Goal: Task Accomplishment & Management: Complete application form

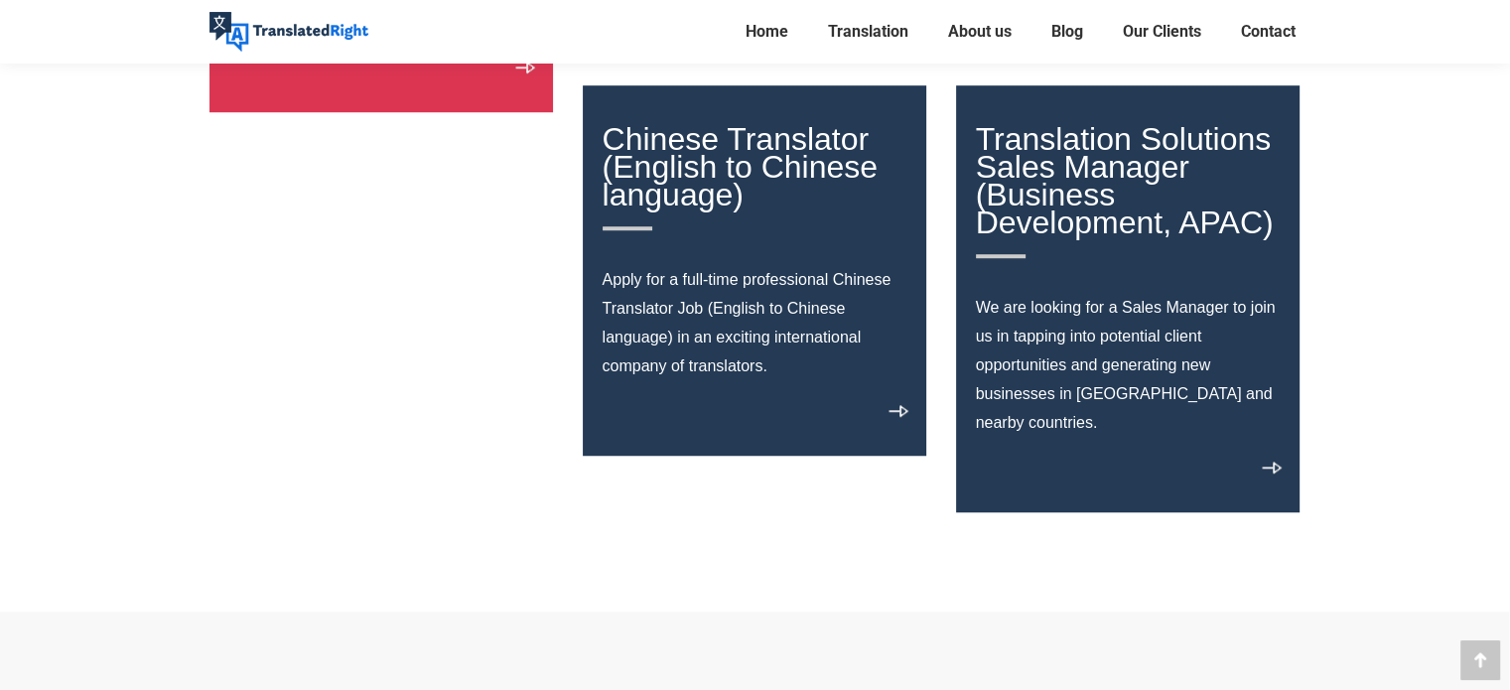
scroll to position [1435, 0]
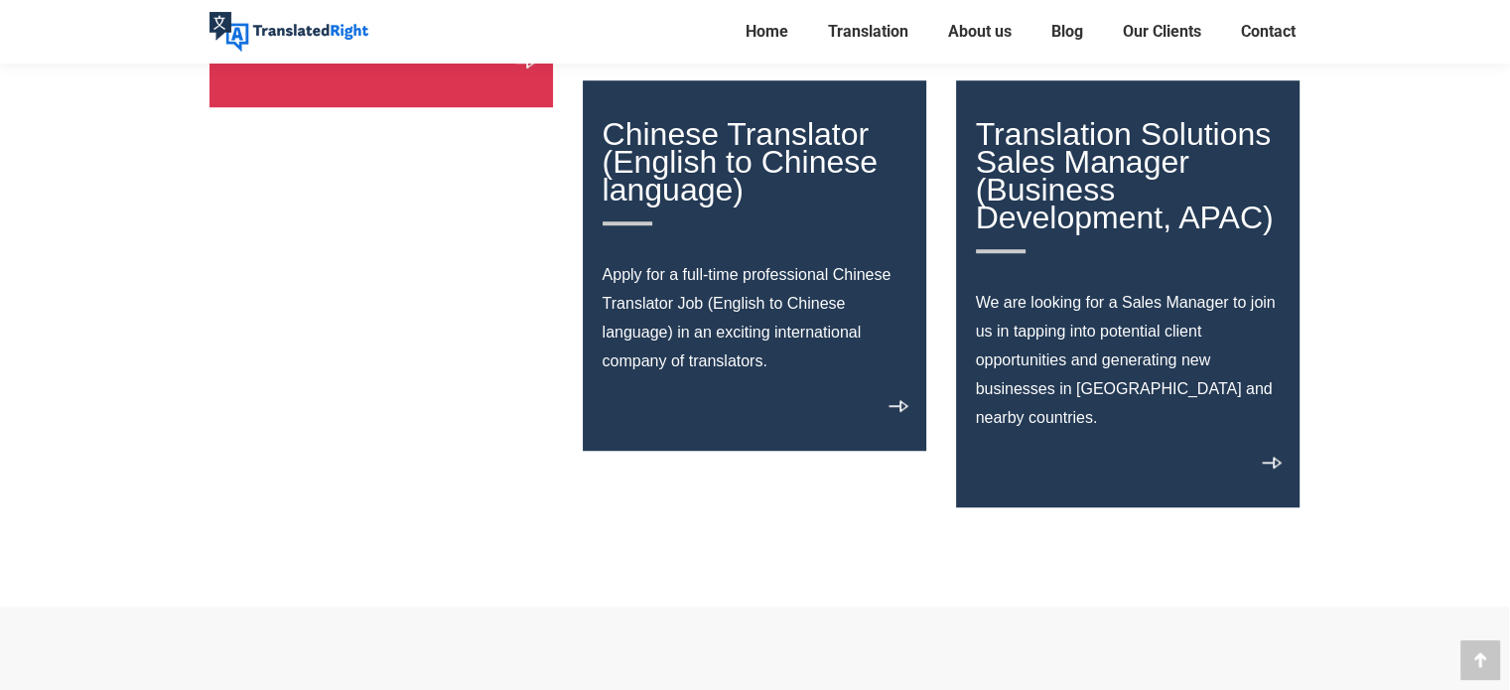
click at [744, 153] on link "Chinese Translator (English to Chinese language)" at bounding box center [756, 170] width 306 height 109
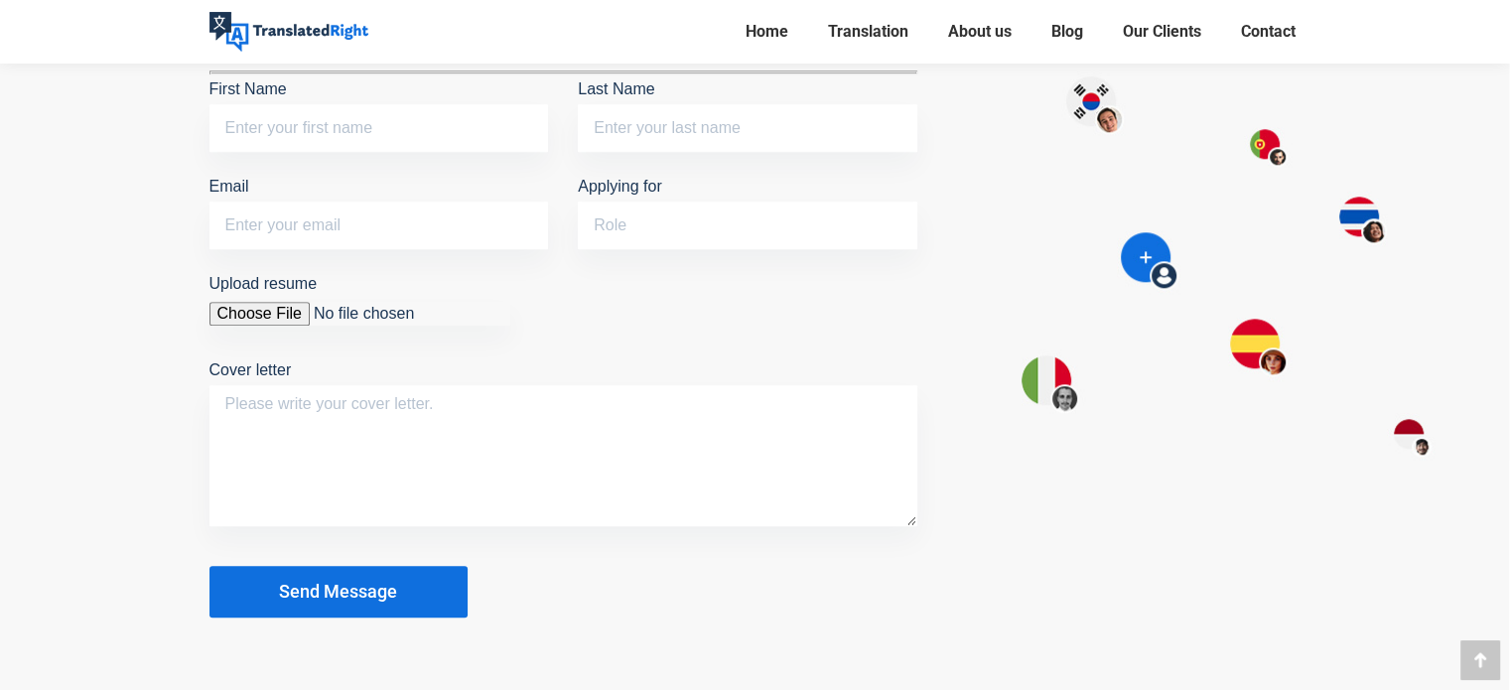
scroll to position [1688, 0]
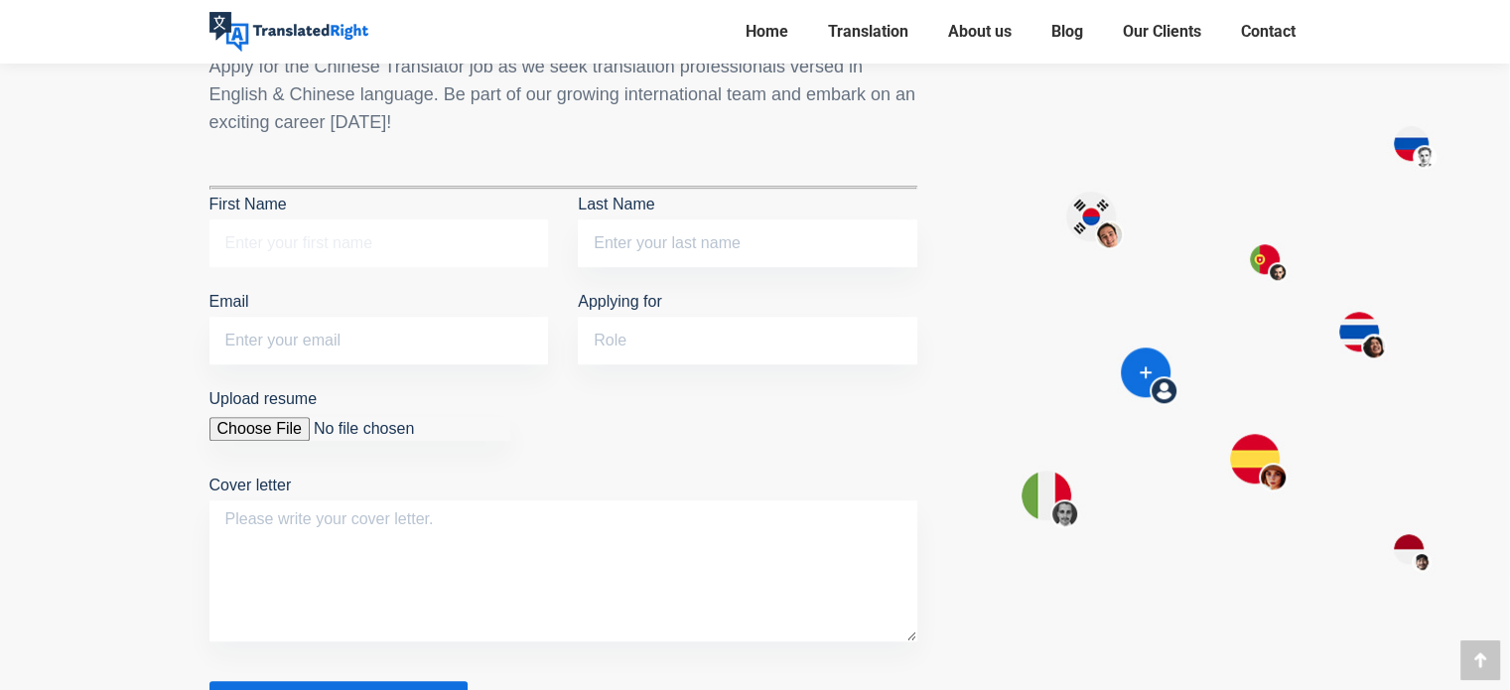
click at [297, 219] on input "First Name" at bounding box center [380, 243] width 340 height 48
type input "Kelley Lau"
type input "Lau"
type input "kelleylau27@gmail.com"
click at [266, 219] on input "Kelley Lau" at bounding box center [380, 243] width 340 height 48
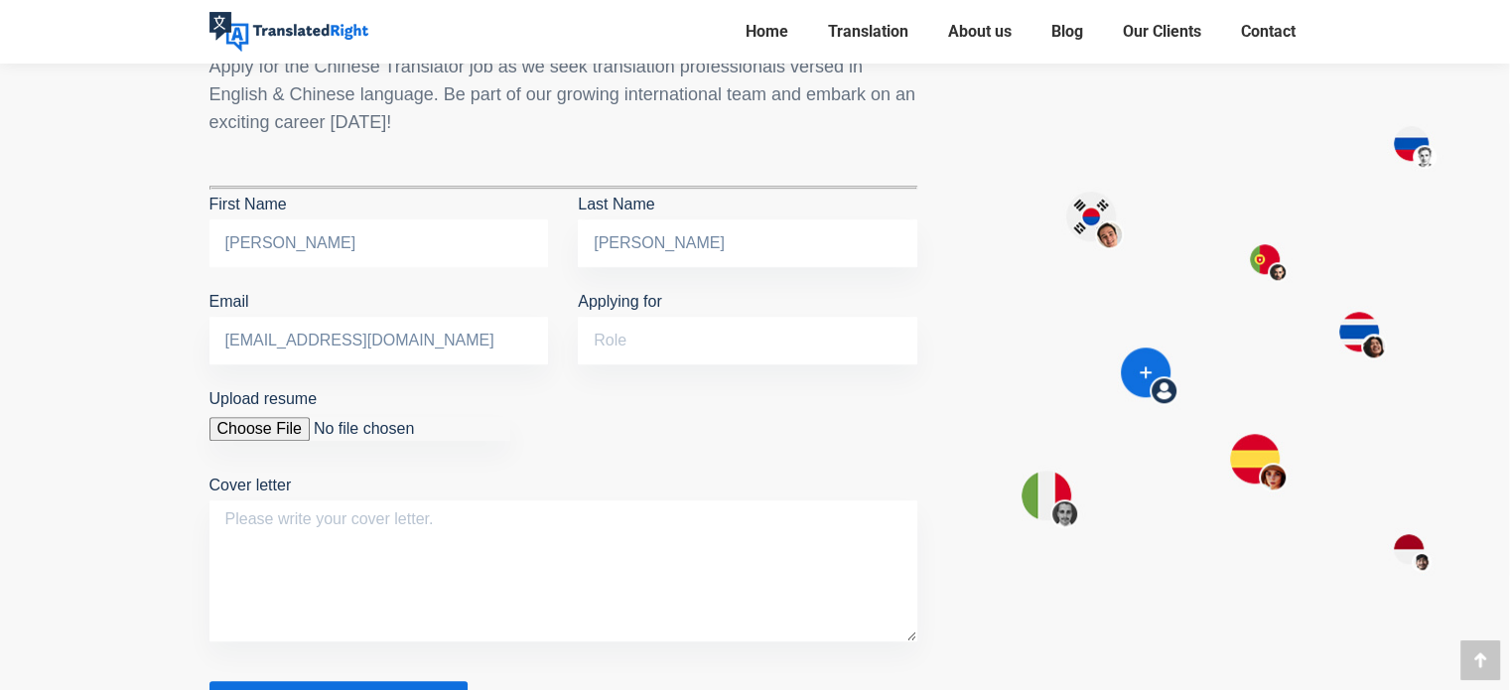
type input "Kelley"
click at [596, 416] on p "Upload resume Cover letter" at bounding box center [564, 517] width 708 height 267
click at [636, 317] on input "Applying for" at bounding box center [748, 341] width 340 height 48
type input "Chinese Translator"
click at [550, 397] on p "Upload resume Cover letter" at bounding box center [564, 517] width 708 height 267
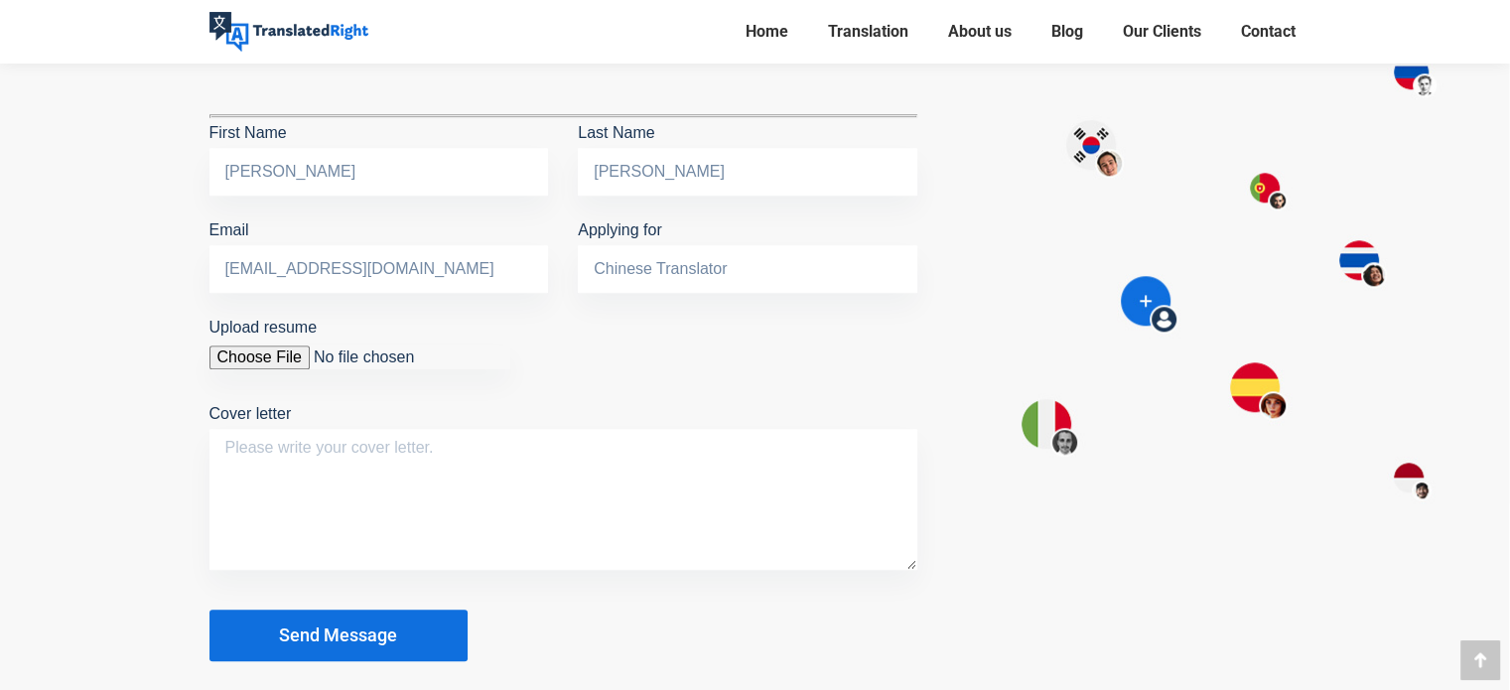
scroll to position [1887, 0]
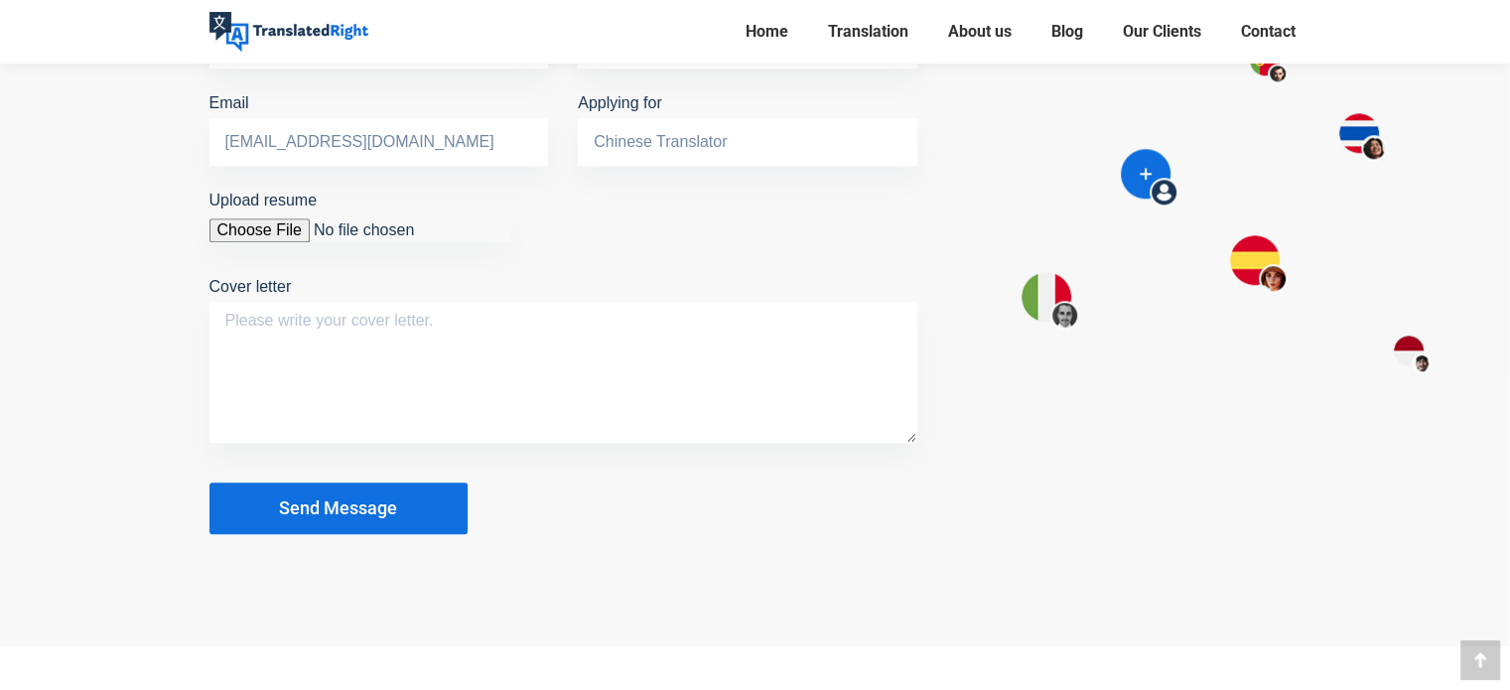
click at [241, 218] on input "Upload resume" at bounding box center [360, 230] width 301 height 24
click at [242, 186] on p "Upload resume Cover letter" at bounding box center [564, 319] width 708 height 267
click at [247, 218] on input "Upload resume" at bounding box center [360, 230] width 301 height 24
